Goal: Information Seeking & Learning: Learn about a topic

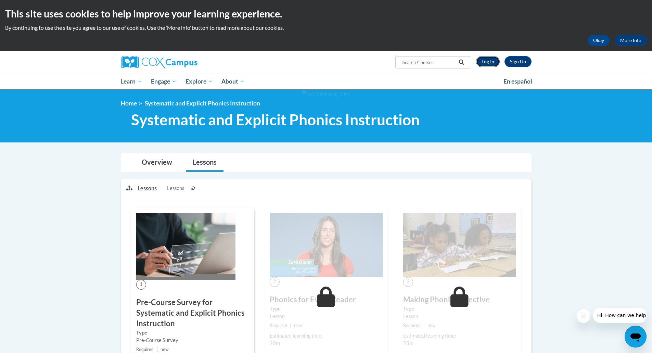
click at [494, 66] on link "Log In" at bounding box center [488, 61] width 24 height 11
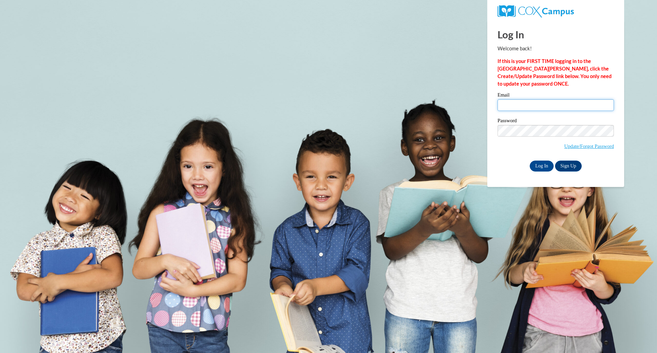
click at [520, 103] on input "Email" at bounding box center [556, 105] width 116 height 12
type input "brian.dropp@muskegonorway.org"
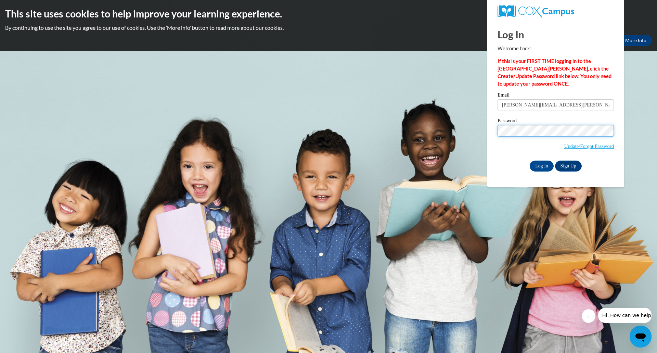
click at [530, 160] on input "Log In" at bounding box center [542, 165] width 24 height 11
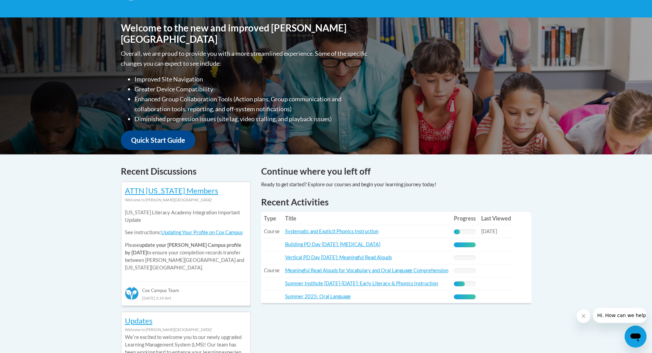
scroll to position [171, 0]
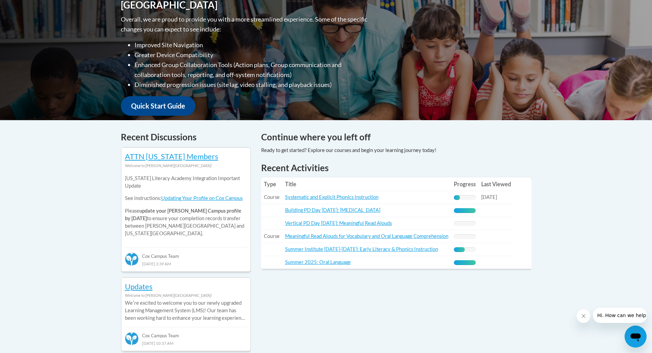
click at [272, 122] on div "Your profile Hi Brian Dropp! Take a minute to review your profile. Help improve…" at bounding box center [326, 294] width 652 height 753
click at [360, 197] on link "Systematic and Explicit Phonics Instruction" at bounding box center [331, 197] width 93 height 6
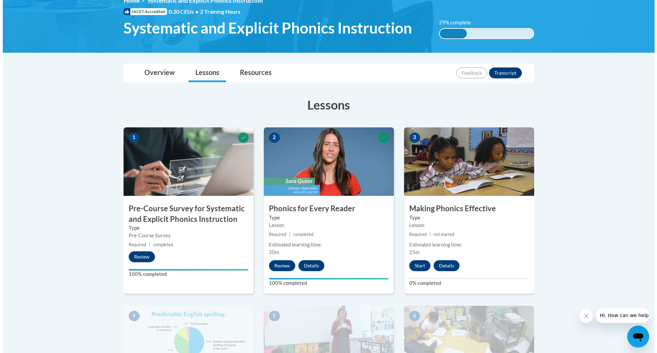
scroll to position [205, 0]
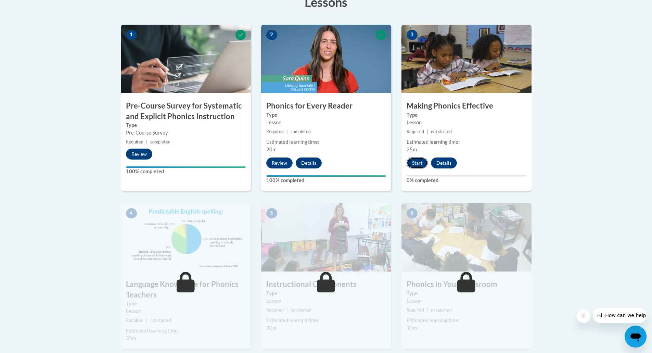
click at [425, 162] on button "Start" at bounding box center [417, 162] width 21 height 11
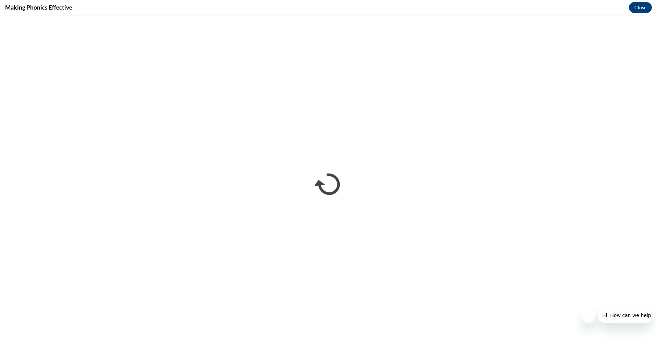
scroll to position [0, 0]
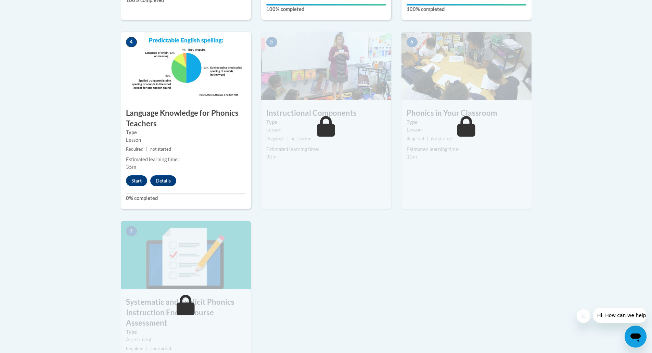
scroll to position [342, 0]
